Goal: Task Accomplishment & Management: Manage account settings

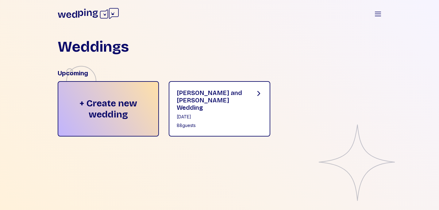
click at [227, 122] on div "88 guests" at bounding box center [211, 125] width 68 height 6
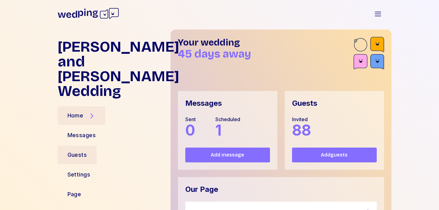
click at [74, 150] on div "Guests" at bounding box center [78, 154] width 20 height 9
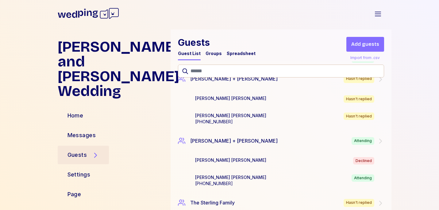
scroll to position [2240, 0]
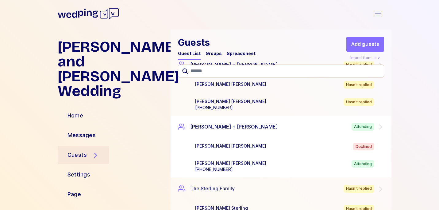
click at [379, 123] on icon at bounding box center [380, 126] width 7 height 7
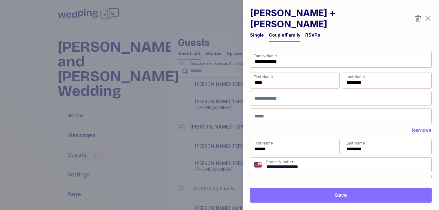
click at [432, 16] on icon "button" at bounding box center [428, 18] width 7 height 7
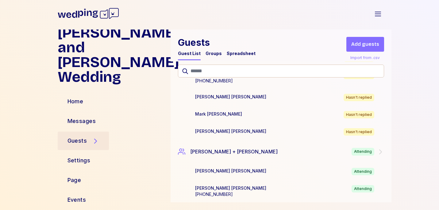
scroll to position [2540, 0]
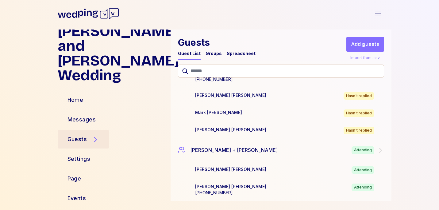
click at [234, 54] on div "Spreadsheet" at bounding box center [241, 53] width 29 height 6
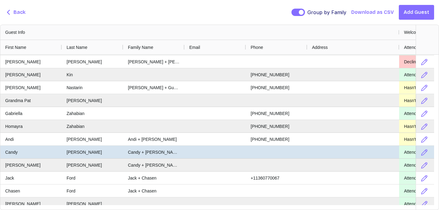
scroll to position [162, 0]
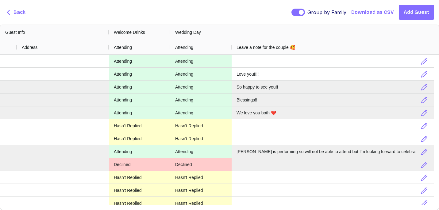
drag, startPoint x: 294, startPoint y: 47, endPoint x: 442, endPoint y: 54, distance: 148.4
click at [439, 54] on html "Jessica and Connor's Wedding Open sidebar Jessica and Connor's Wedding Home Mes…" at bounding box center [219, 105] width 439 height 210
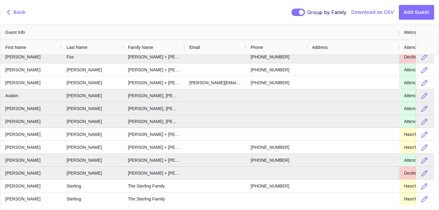
click at [20, 13] on span "Back" at bounding box center [20, 12] width 12 height 7
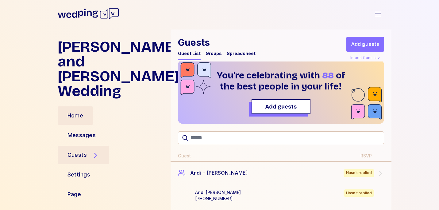
click at [87, 106] on div "Home" at bounding box center [76, 115] width 36 height 18
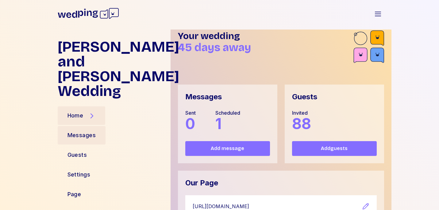
click at [85, 131] on div "Messages" at bounding box center [82, 135] width 29 height 9
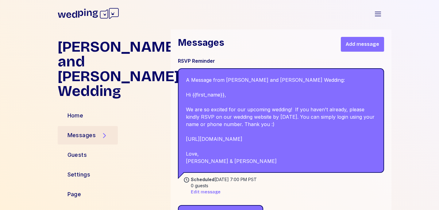
click at [211, 192] on span "Edit message" at bounding box center [206, 192] width 30 height 6
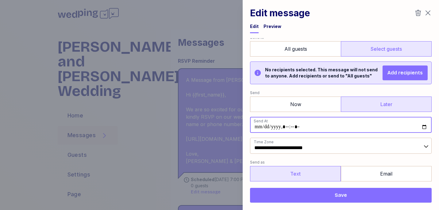
click at [324, 127] on input "datetime-local" at bounding box center [341, 125] width 182 height 16
click at [290, 128] on input "datetime-local" at bounding box center [341, 125] width 182 height 16
type input "**********"
click at [377, 134] on form "**********" at bounding box center [341, 75] width 182 height 303
click at [364, 191] on button "Save" at bounding box center [341, 195] width 182 height 15
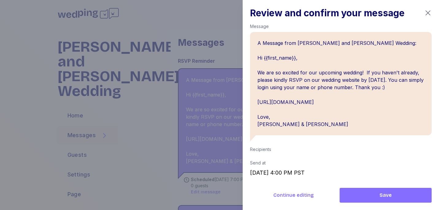
click at [430, 6] on div "Review and confirm your message Message A Message from Jessica and Connor's Wed…" at bounding box center [341, 105] width 196 height 210
click at [427, 12] on icon "button" at bounding box center [428, 12] width 7 height 7
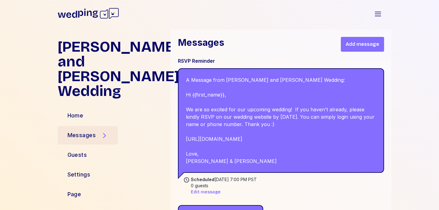
click at [101, 108] on div "Home" at bounding box center [112, 115] width 108 height 15
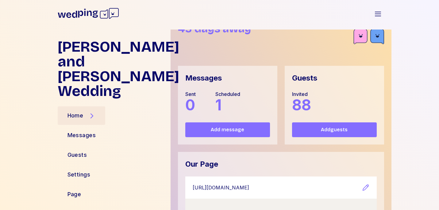
click at [79, 111] on div "Home" at bounding box center [76, 115] width 16 height 9
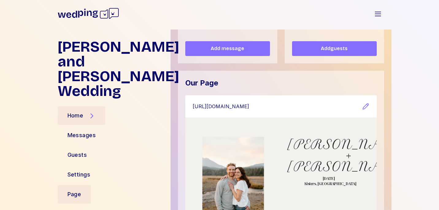
click at [71, 190] on div "Page" at bounding box center [75, 194] width 14 height 9
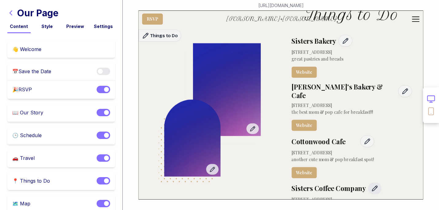
scroll to position [1904, 0]
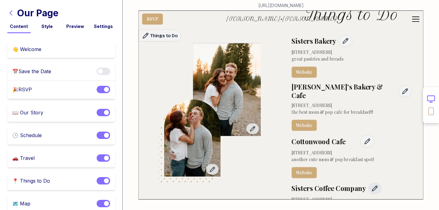
click at [372, 185] on icon "button" at bounding box center [375, 188] width 7 height 7
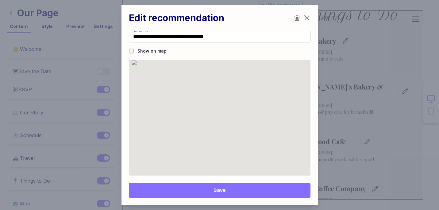
scroll to position [196, 0]
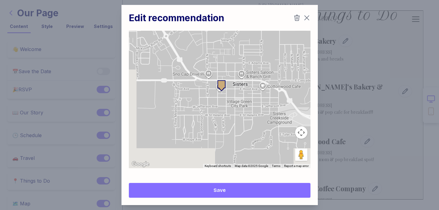
click at [296, 18] on icon "button" at bounding box center [297, 17] width 7 height 7
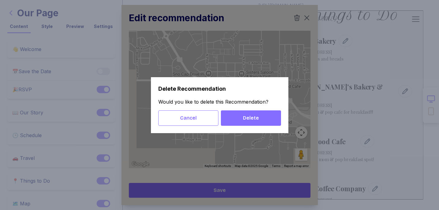
click at [274, 113] on button "Delete" at bounding box center [251, 117] width 60 height 15
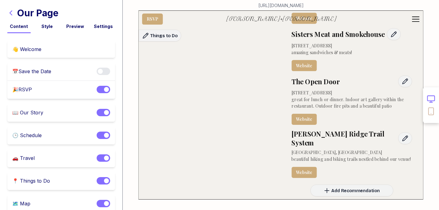
scroll to position [2141, 0]
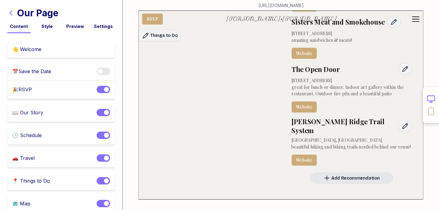
click at [368, 175] on span "Add Recommendation" at bounding box center [356, 178] width 49 height 7
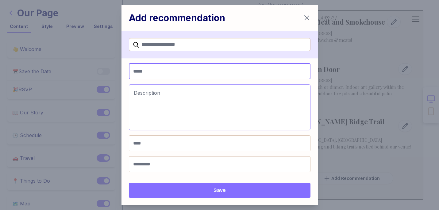
click at [175, 72] on input "Title" at bounding box center [220, 71] width 182 height 16
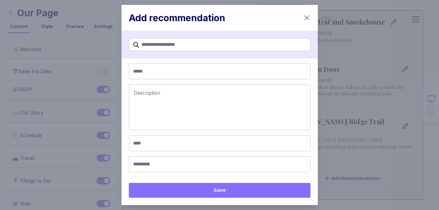
click at [303, 18] on icon "button" at bounding box center [306, 17] width 7 height 7
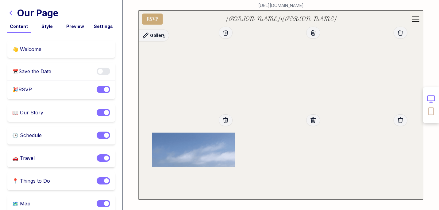
scroll to position [4238, 0]
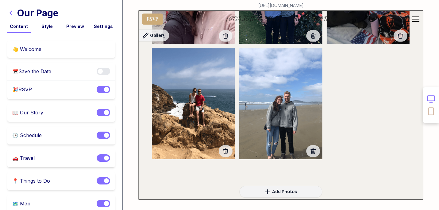
click at [12, 14] on icon "button" at bounding box center [10, 12] width 7 height 7
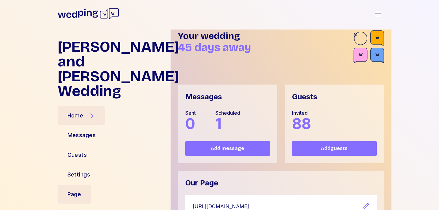
click at [84, 185] on div "Page" at bounding box center [74, 194] width 33 height 18
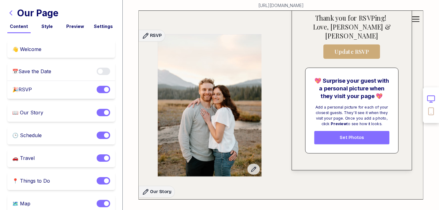
scroll to position [302, 0]
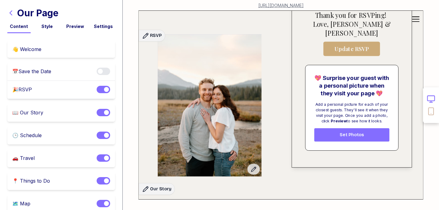
click at [283, 6] on link "https://www.wedping.com/connor-jess" at bounding box center [281, 4] width 45 height 9
click at [28, 91] on div "🎉 RSVP" at bounding box center [22, 90] width 20 height 8
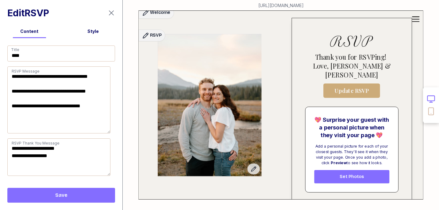
scroll to position [249, 0]
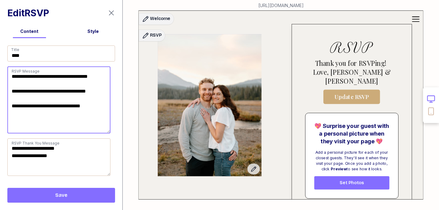
drag, startPoint x: 34, startPoint y: 129, endPoint x: 4, endPoint y: 123, distance: 30.2
click at [4, 123] on div "**********" at bounding box center [61, 109] width 123 height 142
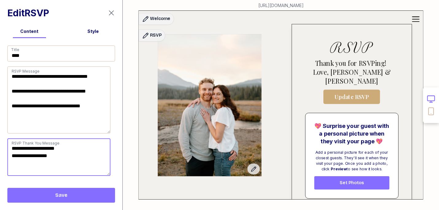
click at [11, 149] on textarea "**********" at bounding box center [58, 156] width 103 height 37
click at [18, 150] on textarea "**********" at bounding box center [58, 156] width 103 height 37
paste textarea "**********"
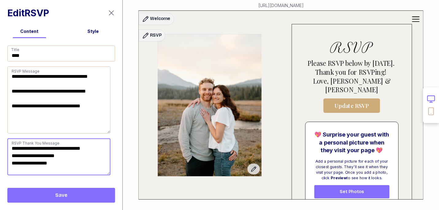
click at [74, 155] on textarea "**********" at bounding box center [58, 156] width 103 height 37
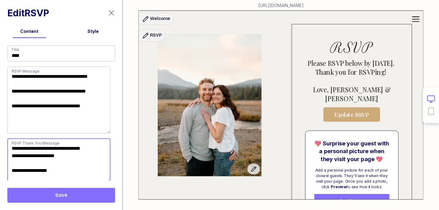
click at [52, 155] on textarea "**********" at bounding box center [58, 160] width 103 height 44
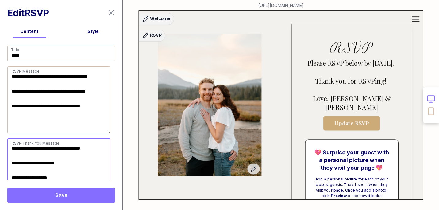
scroll to position [0, 0]
type textarea "**********"
click at [90, 198] on span "Save" at bounding box center [61, 194] width 98 height 7
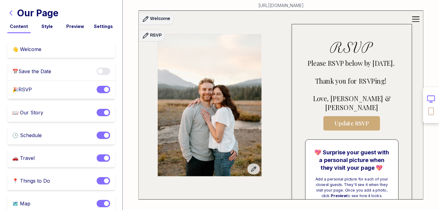
click at [10, 15] on icon "button" at bounding box center [10, 12] width 7 height 7
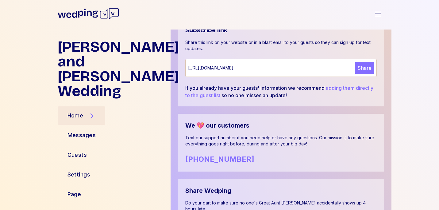
scroll to position [347, 0]
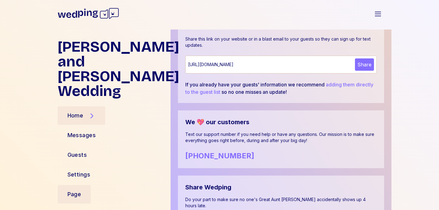
click at [76, 185] on div "Page" at bounding box center [74, 194] width 33 height 18
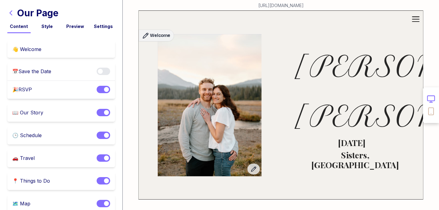
click at [11, 16] on icon "button" at bounding box center [10, 12] width 7 height 7
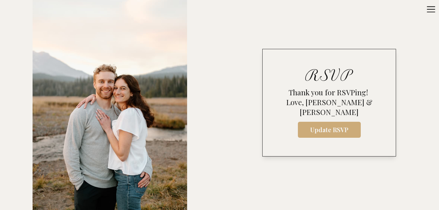
scroll to position [232, 0]
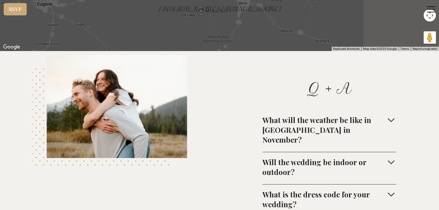
scroll to position [2317, 0]
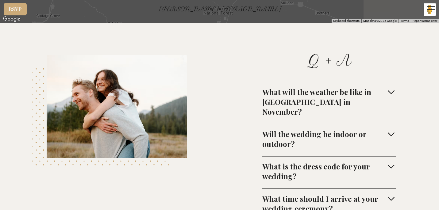
click at [318, 87] on div "What will the weather be like in [GEOGRAPHIC_DATA] in November?" at bounding box center [330, 105] width 134 height 37
click at [315, 87] on div "What will the weather be like in [GEOGRAPHIC_DATA] in November?" at bounding box center [325, 101] width 124 height 29
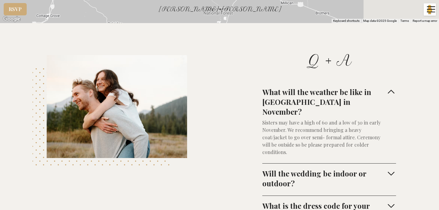
click at [315, 87] on div "What will the weather be like in [GEOGRAPHIC_DATA] in November?" at bounding box center [325, 101] width 124 height 29
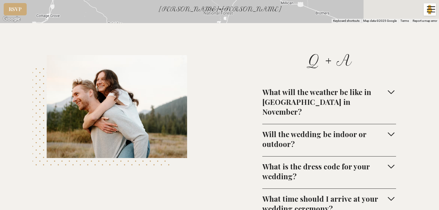
click at [319, 129] on div "Will the wedding be indoor or outdoor?" at bounding box center [325, 139] width 124 height 20
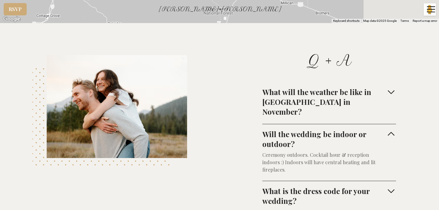
click at [319, 129] on div "Will the wedding be indoor or outdoor?" at bounding box center [325, 139] width 124 height 20
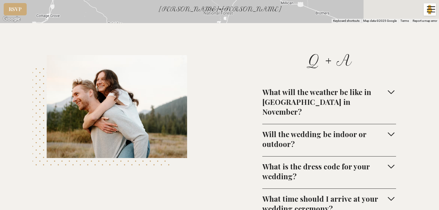
click at [322, 161] on div "What is the dress code for your wedding?" at bounding box center [325, 171] width 124 height 20
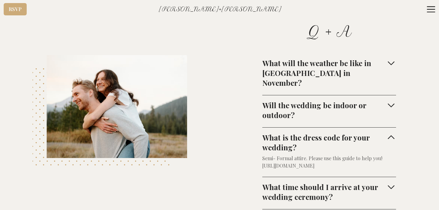
scroll to position [2351, 0]
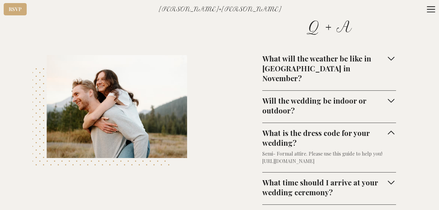
click at [322, 128] on div "What is the dress code for your wedding?" at bounding box center [325, 138] width 124 height 20
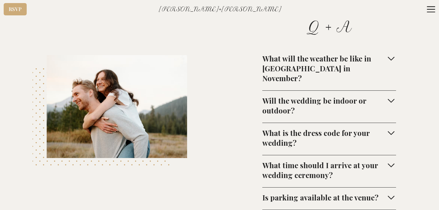
click at [325, 160] on div "What time should I arrive at your wedding ceremony?" at bounding box center [325, 170] width 124 height 20
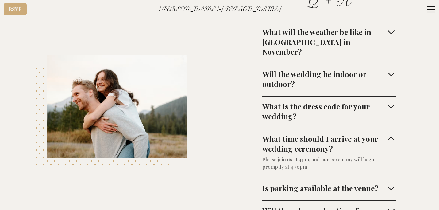
click at [332, 134] on div "What time should I arrive at your wedding ceremony?" at bounding box center [325, 144] width 124 height 20
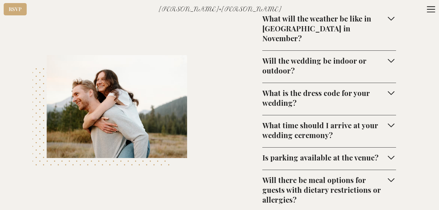
scroll to position [2391, 0]
click at [340, 152] on div "Is parking available at the venue?" at bounding box center [321, 157] width 116 height 10
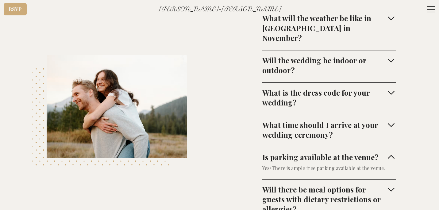
click at [340, 152] on div "Is parking available at the venue?" at bounding box center [324, 157] width 123 height 10
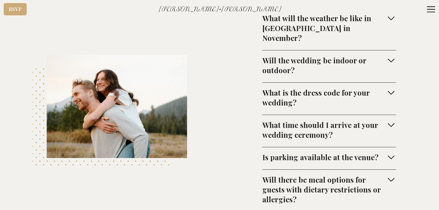
scroll to position [2441, 0]
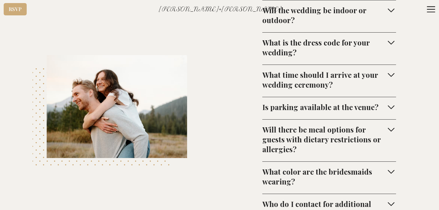
click at [329, 124] on div "Will there be meal options for guests with dietary restrictions or allergies?" at bounding box center [325, 138] width 124 height 29
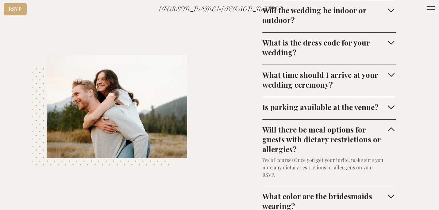
click at [329, 124] on div "Will there be meal options for guests with dietary restrictions or allergies?" at bounding box center [325, 138] width 124 height 29
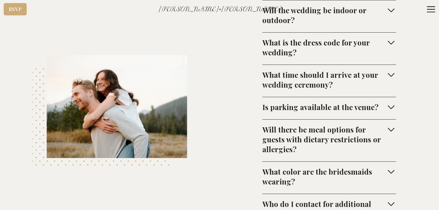
click at [339, 166] on div "What color are the bridesmaids wearing?" at bounding box center [325, 176] width 124 height 20
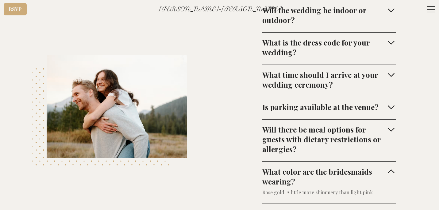
click at [340, 166] on div "What color are the bridesmaids wearing?" at bounding box center [325, 176] width 124 height 20
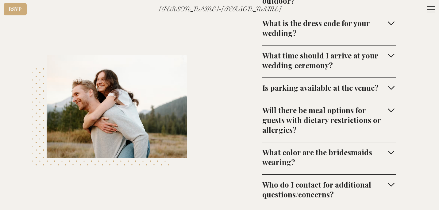
scroll to position [2460, 0]
click at [331, 147] on div "What color are the bridesmaids wearing?" at bounding box center [325, 157] width 124 height 20
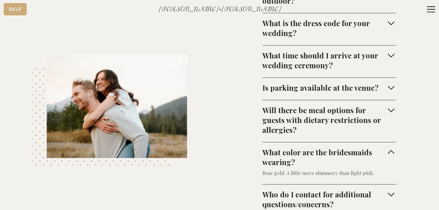
click at [331, 147] on div "What color are the bridesmaids wearing?" at bounding box center [325, 157] width 124 height 20
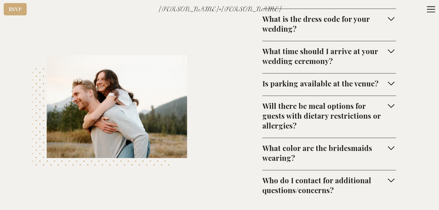
scroll to position [2471, 0]
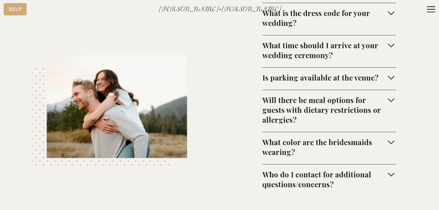
click at [346, 169] on div "Who do I contact for additional questions/concerns?" at bounding box center [325, 179] width 124 height 20
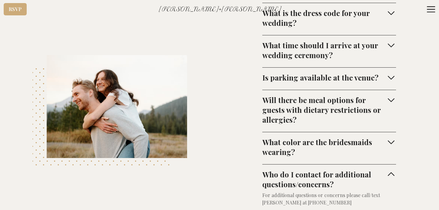
click at [346, 169] on div "Who do I contact for additional questions/concerns?" at bounding box center [325, 179] width 124 height 20
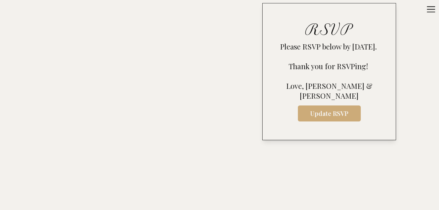
scroll to position [0, 0]
